Goal: Information Seeking & Learning: Learn about a topic

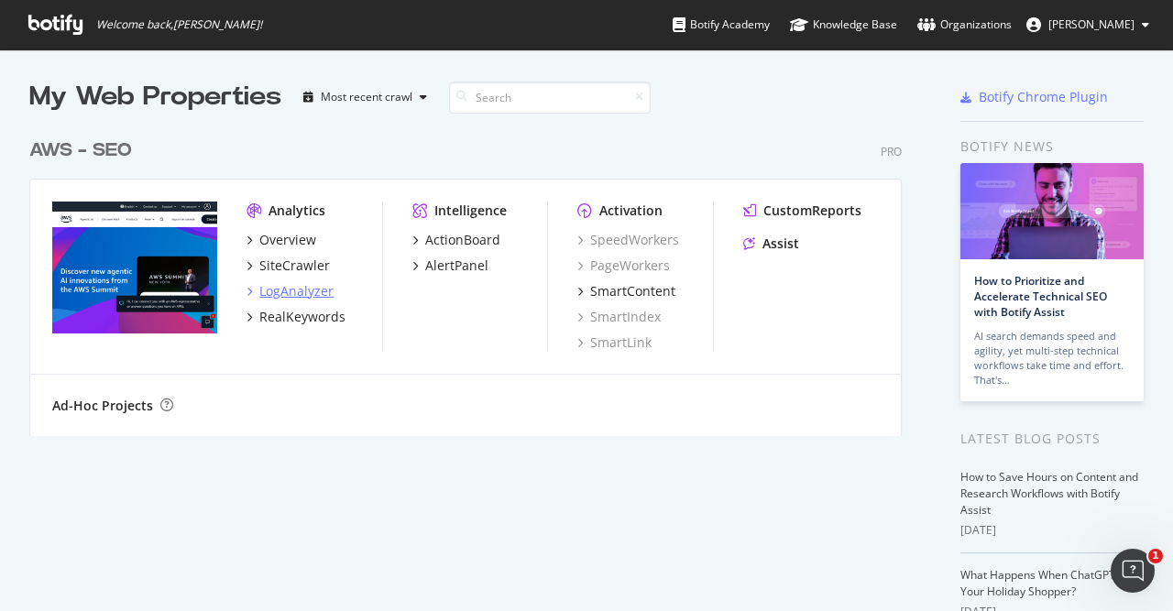
click at [293, 292] on div "LogAnalyzer" at bounding box center [296, 291] width 74 height 18
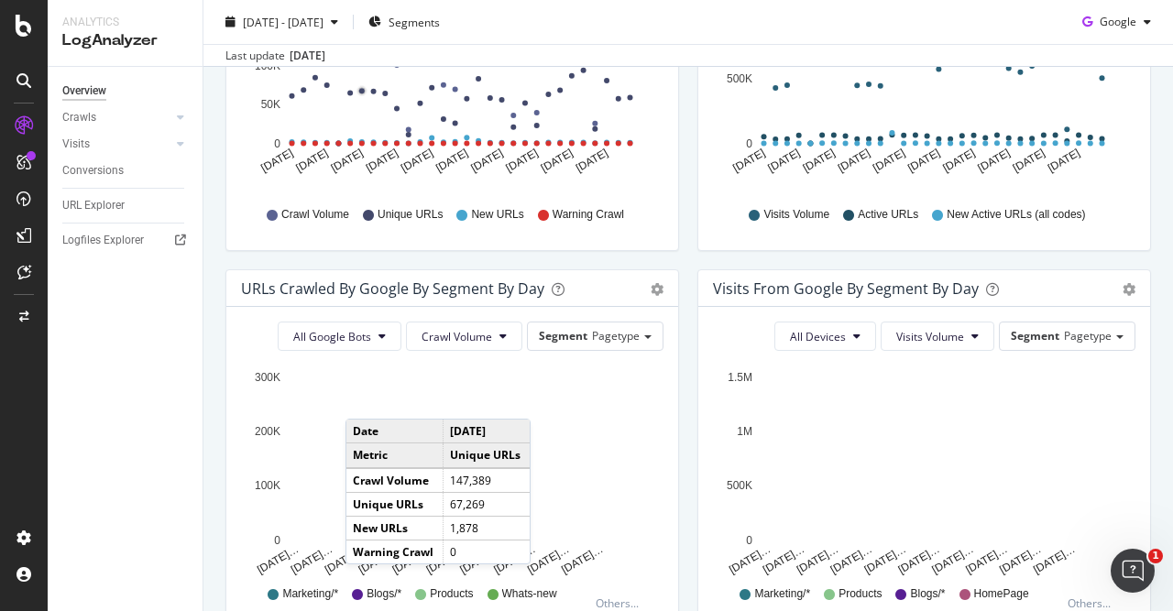
scroll to position [423, 0]
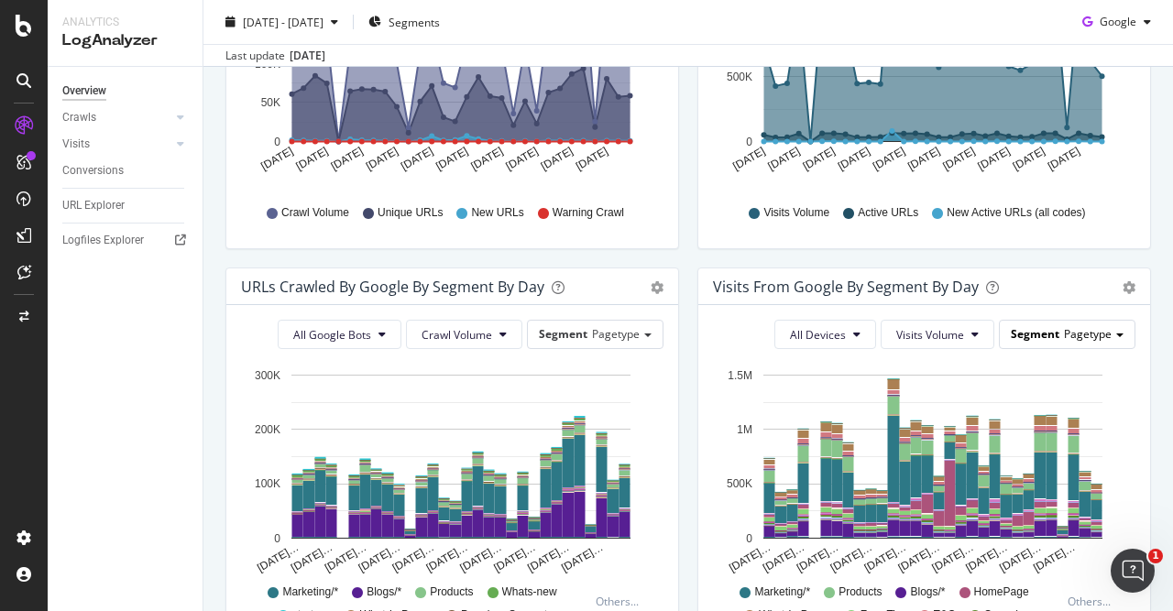
click at [1117, 329] on div "Segment Pagetype" at bounding box center [1067, 334] width 135 height 27
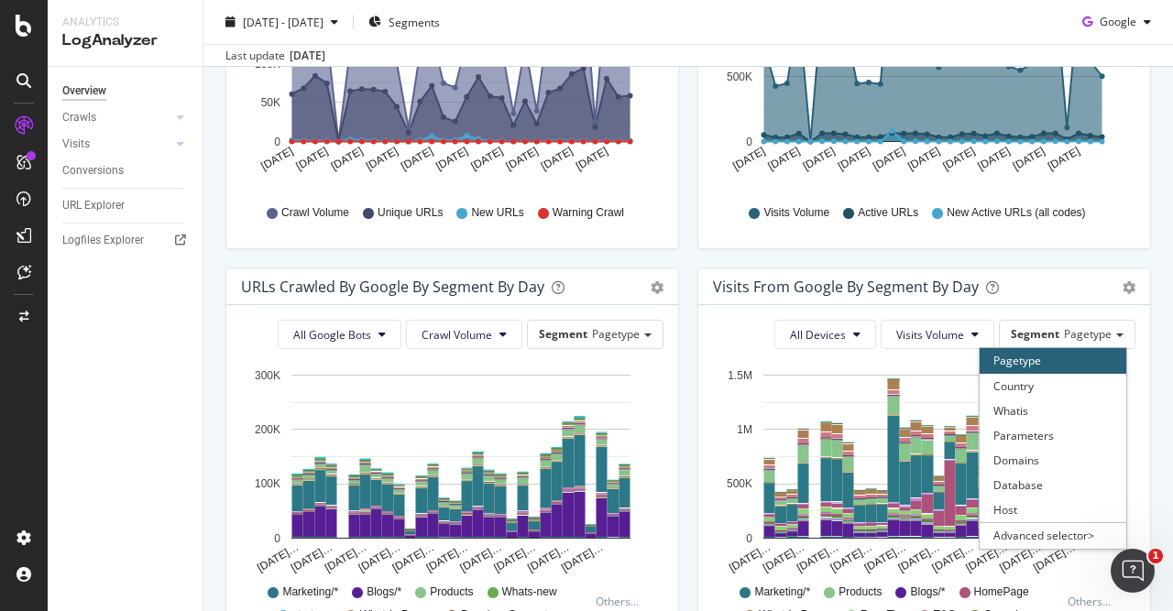
click at [1031, 266] on div "Visits from Google by day Area Table Hold CTRL while clicking to filter the rep…" at bounding box center [924, 74] width 472 height 387
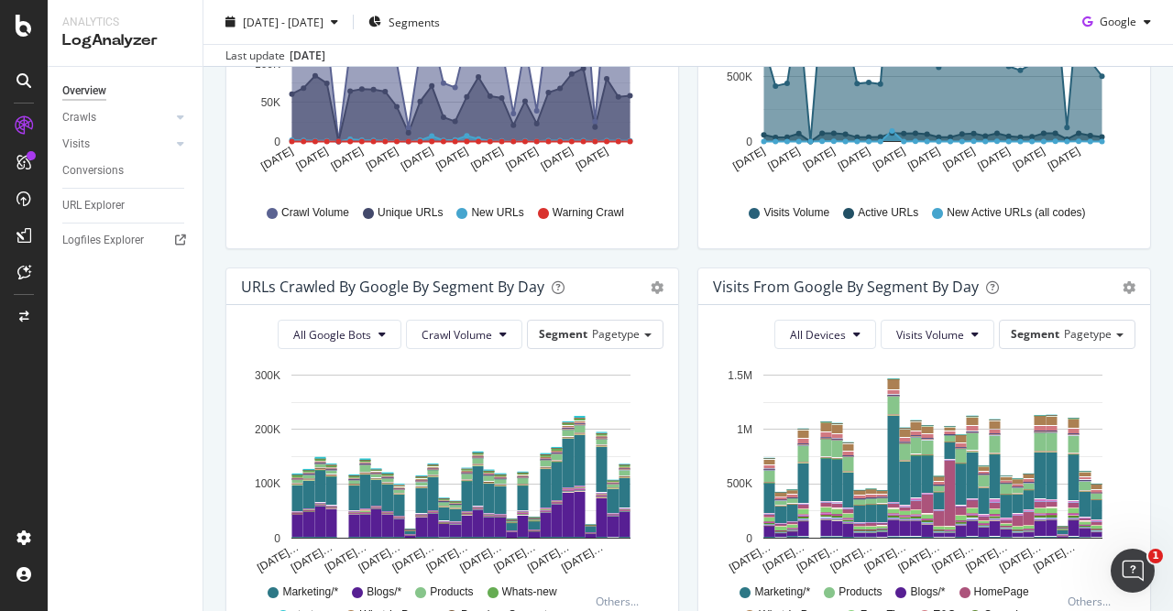
scroll to position [0, 0]
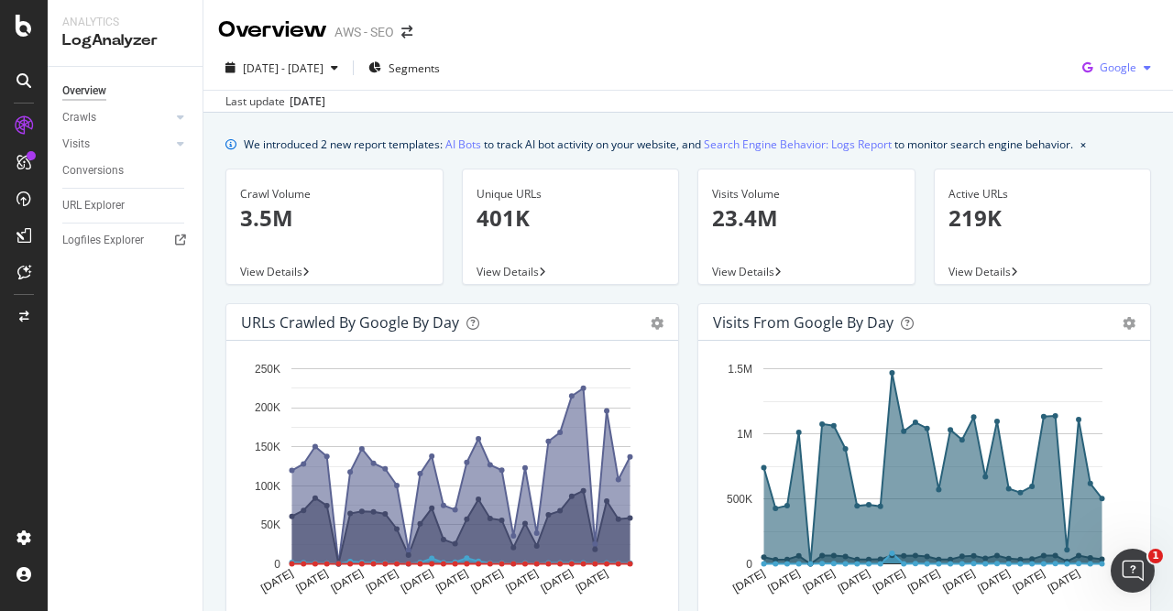
click at [1139, 68] on div "button" at bounding box center [1148, 67] width 22 height 11
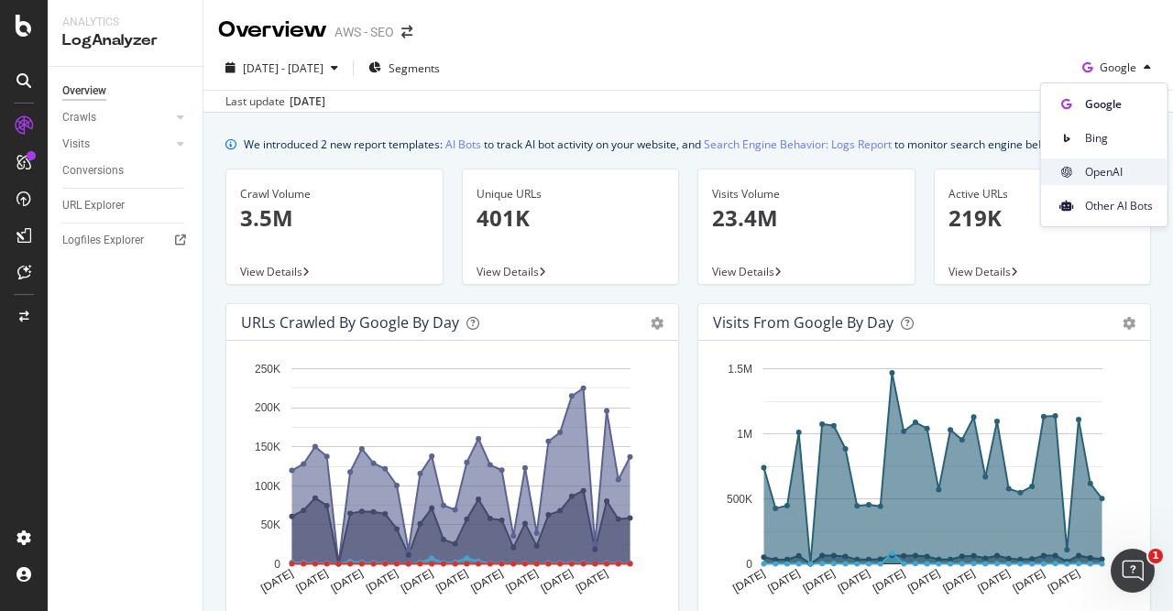
click at [1117, 164] on span "OpenAI" at bounding box center [1119, 172] width 68 height 17
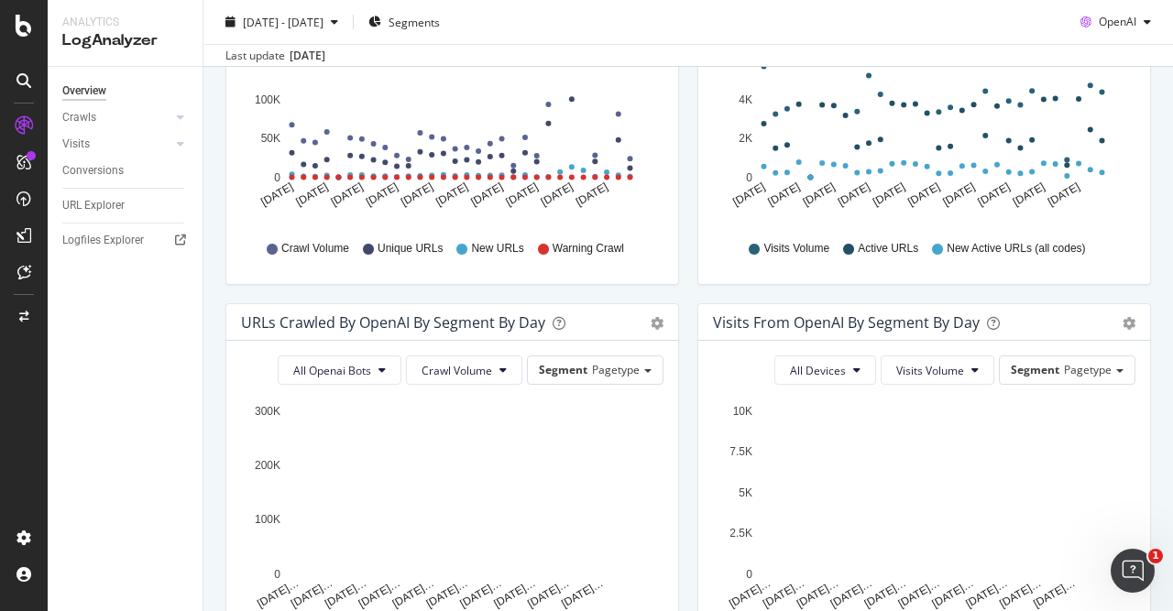
scroll to position [389, 0]
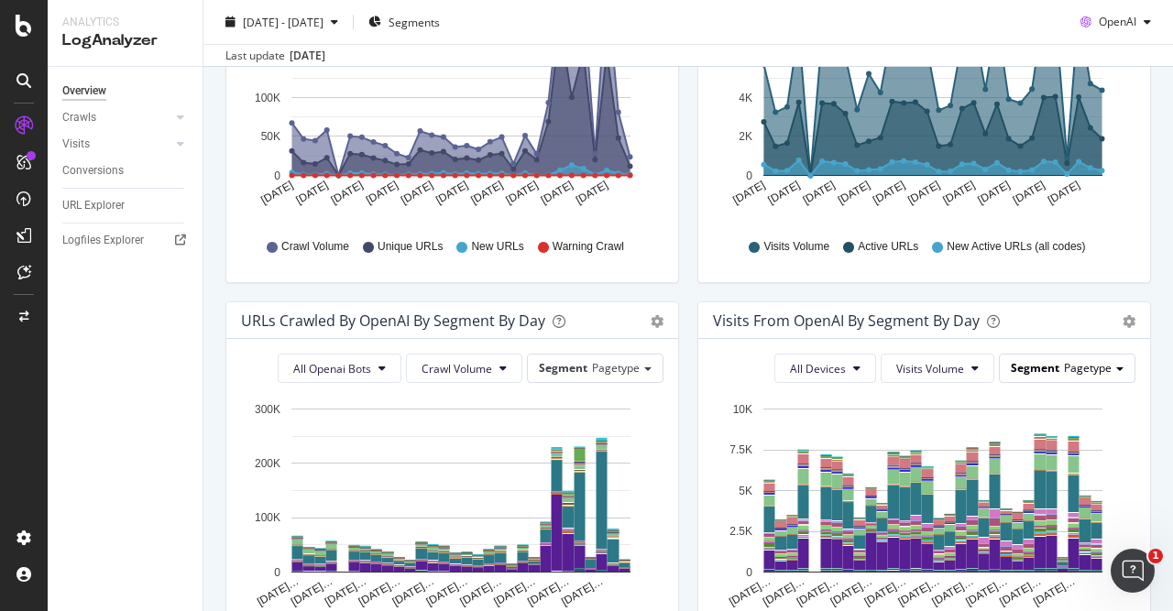
click at [1121, 368] on span at bounding box center [1120, 370] width 7 height 4
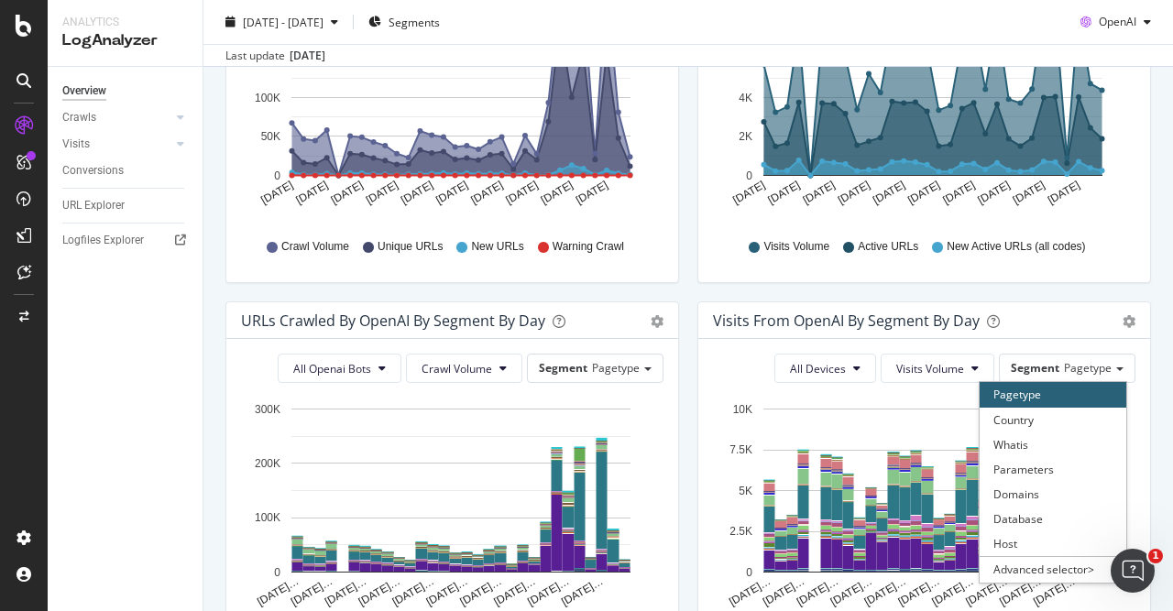
click at [1041, 325] on div "Visits from OpenAI By Segment By Day" at bounding box center [904, 321] width 382 height 18
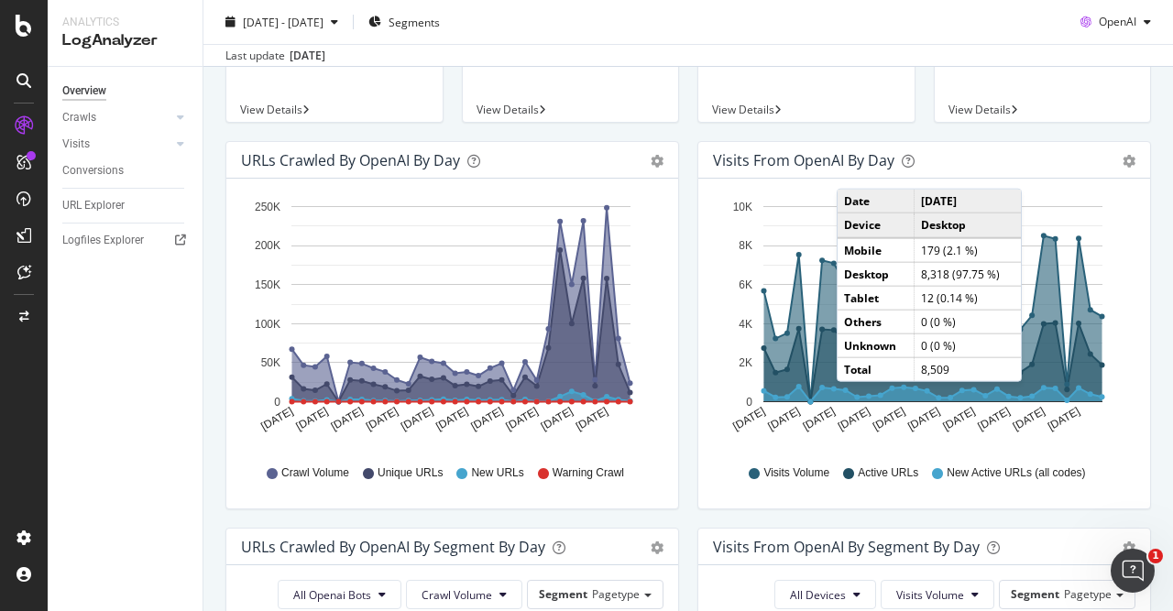
scroll to position [0, 0]
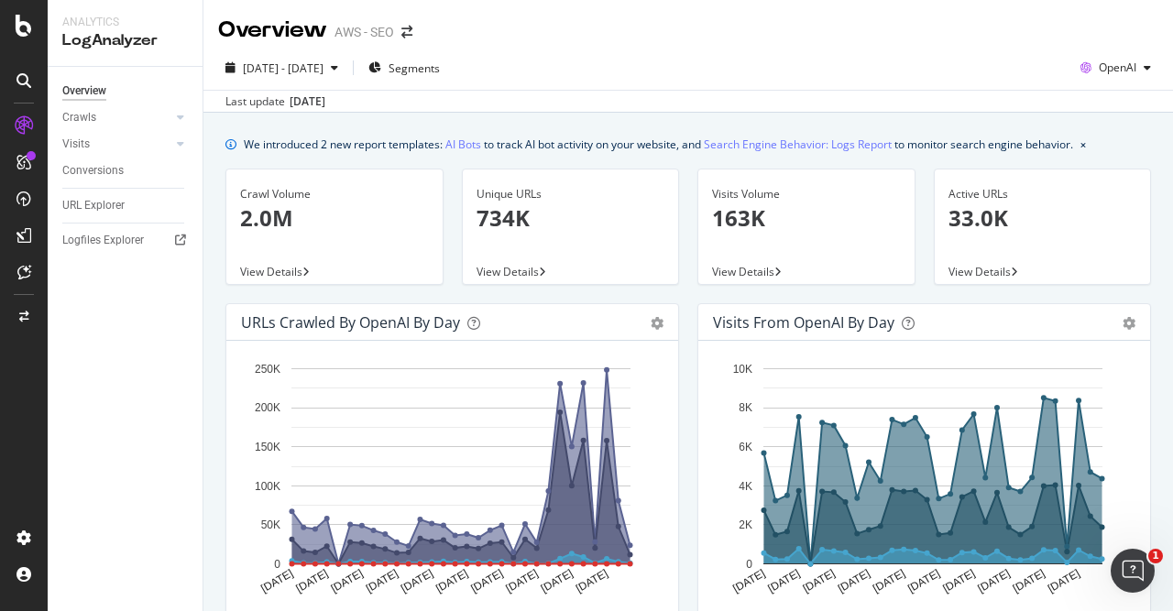
click at [349, 223] on p "2.0M" at bounding box center [334, 218] width 189 height 31
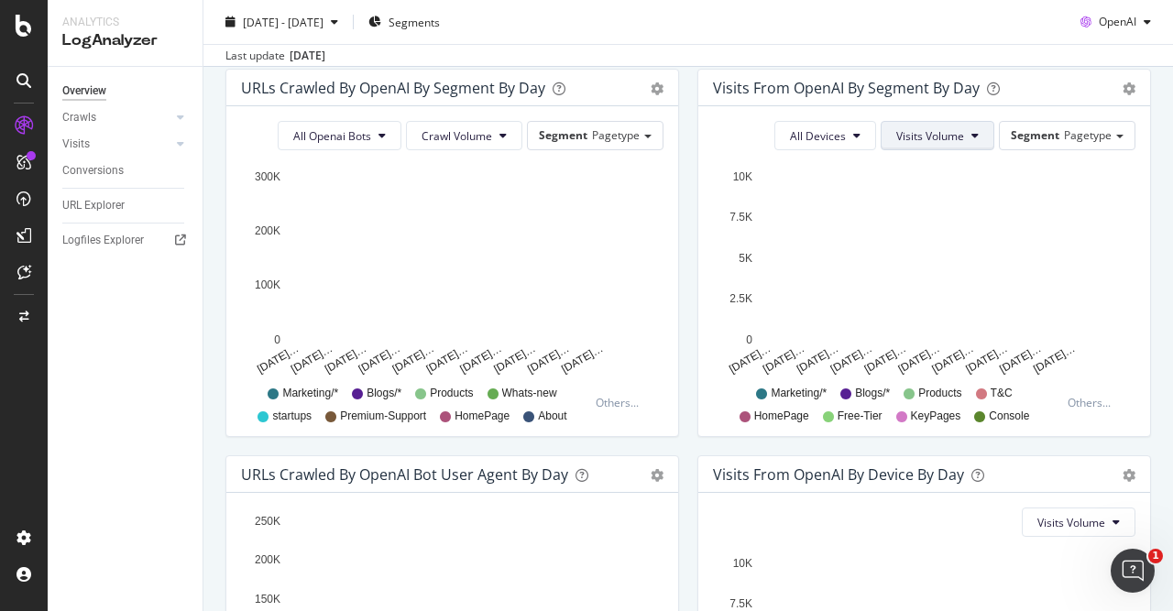
scroll to position [622, 0]
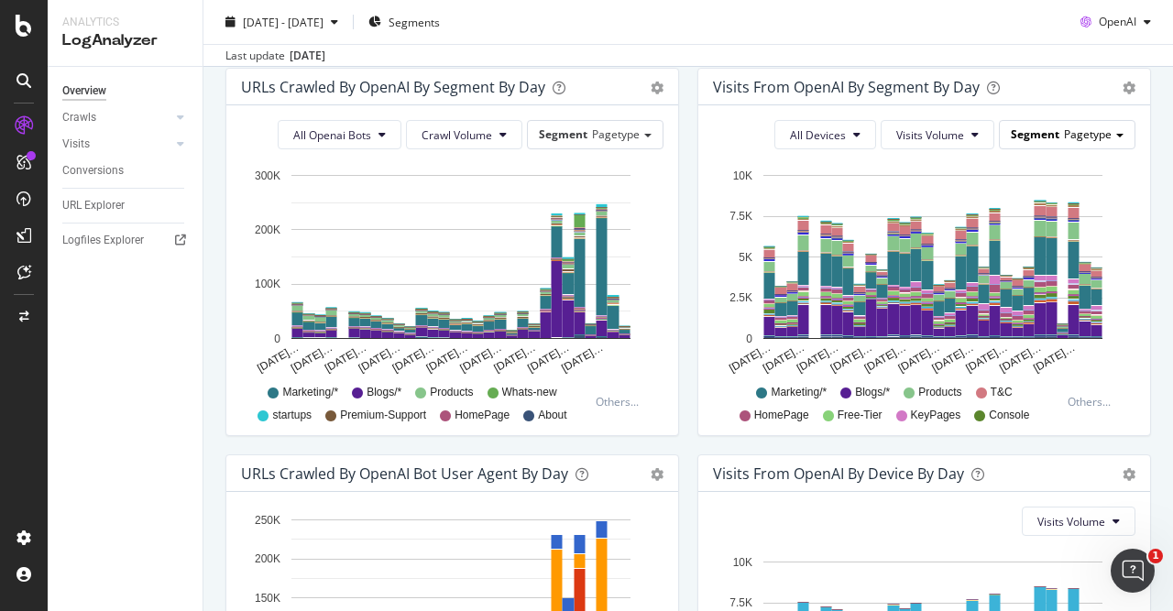
click at [1110, 138] on span "Pagetype" at bounding box center [1088, 135] width 48 height 16
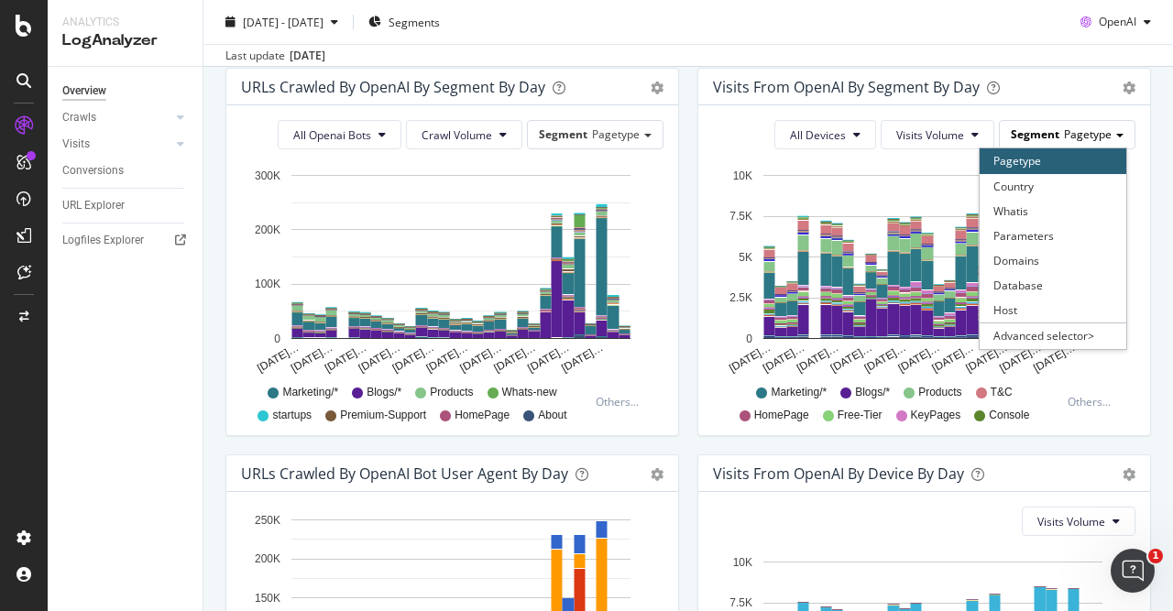
click at [1110, 138] on span "Pagetype" at bounding box center [1088, 135] width 48 height 16
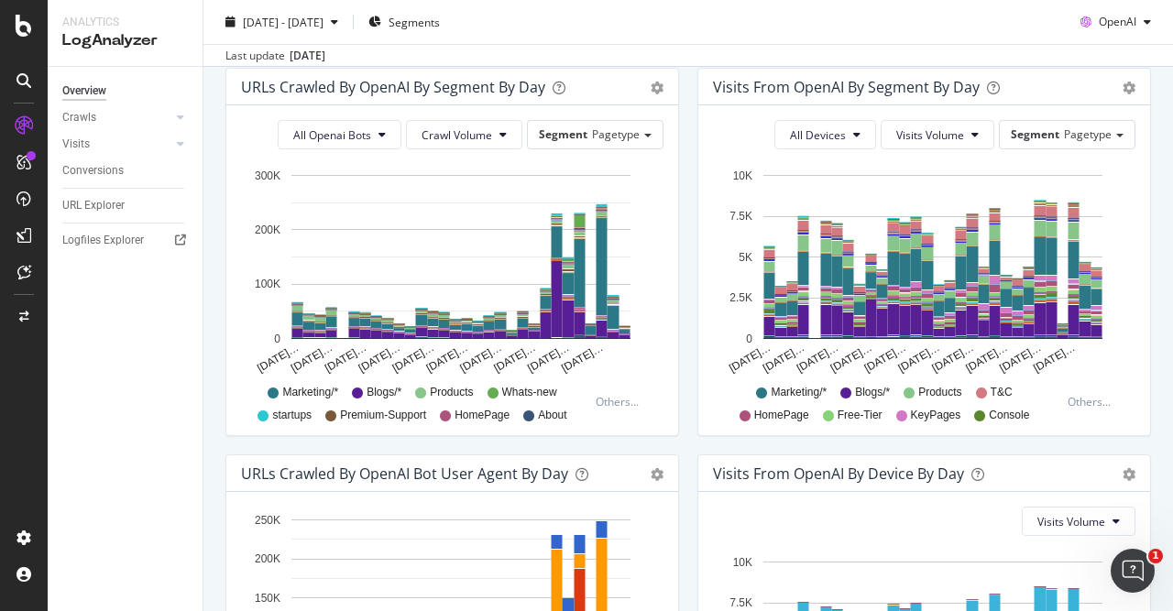
click at [1128, 78] on div "Timeline (by Value) Table" at bounding box center [1129, 87] width 13 height 18
click at [1128, 87] on icon "gear" at bounding box center [1129, 88] width 13 height 13
